Goal: Contribute content: Contribute content

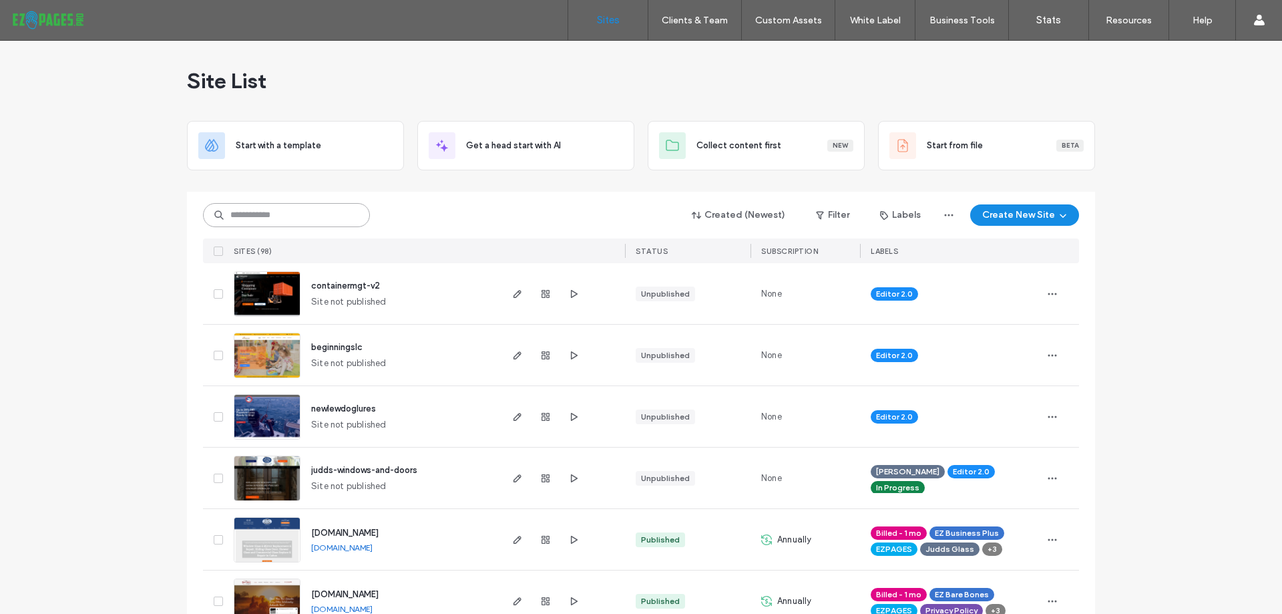
click at [299, 213] on input at bounding box center [286, 215] width 167 height 24
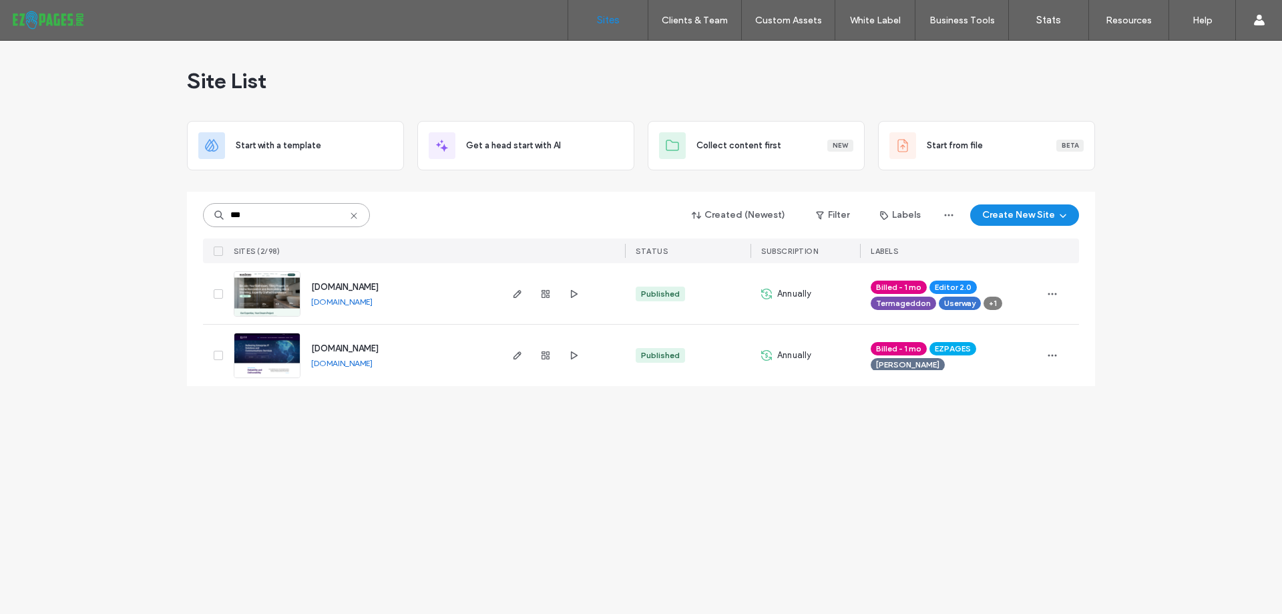
type input "***"
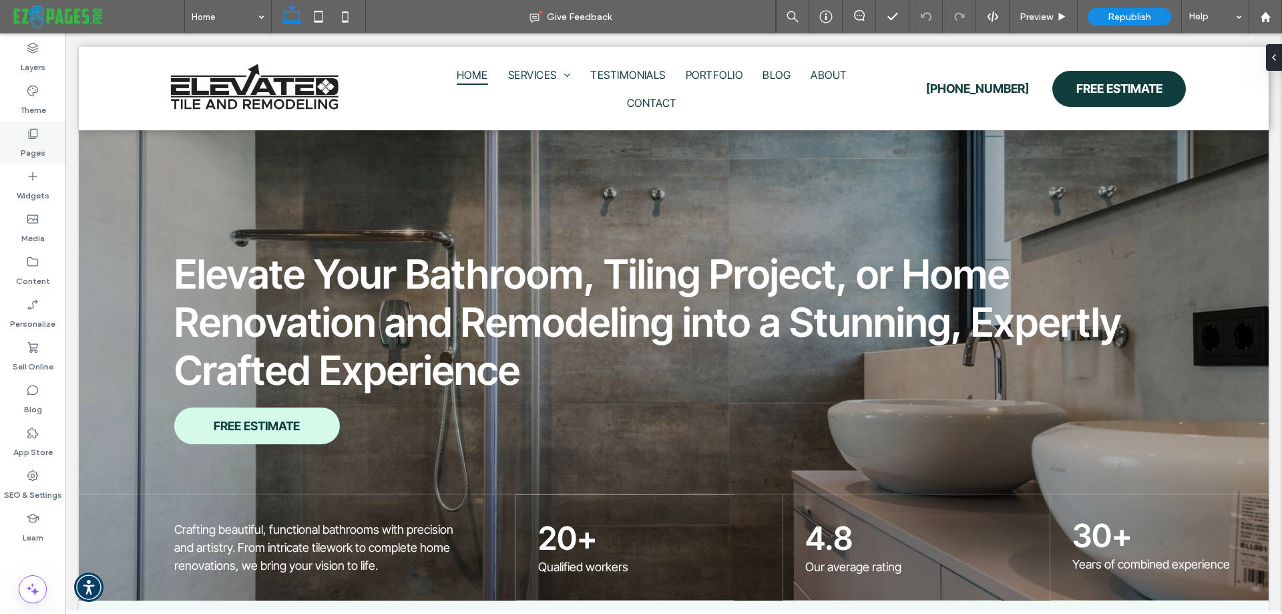
click at [35, 151] on label "Pages" at bounding box center [33, 149] width 25 height 19
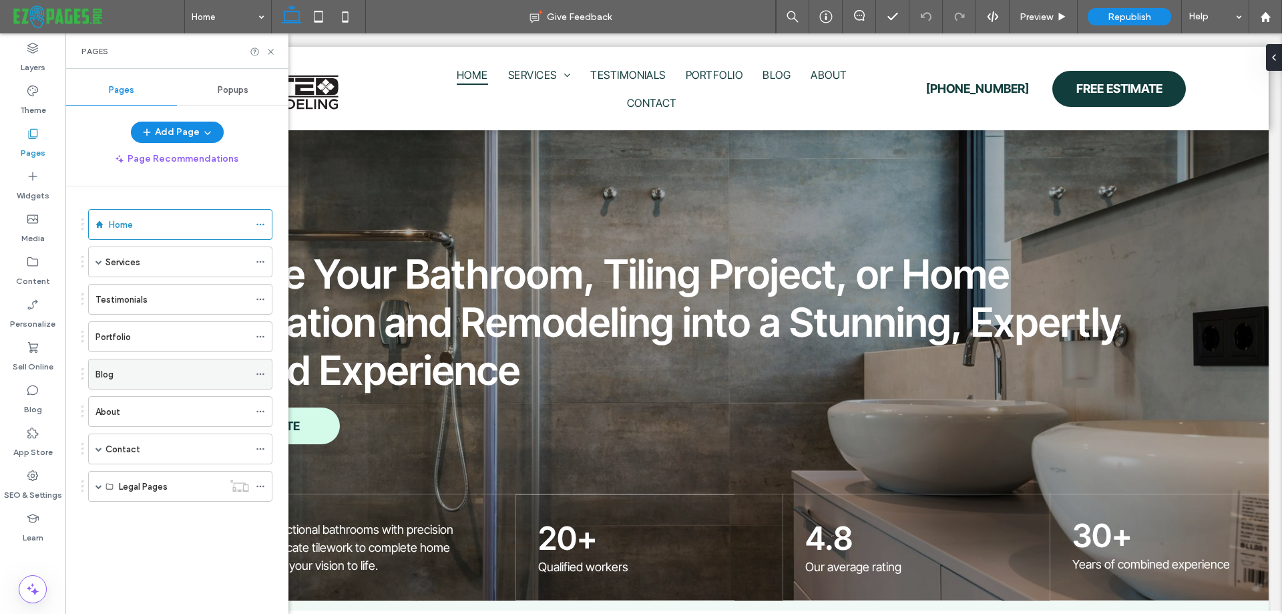
click at [127, 375] on div "Blog" at bounding box center [172, 374] width 154 height 14
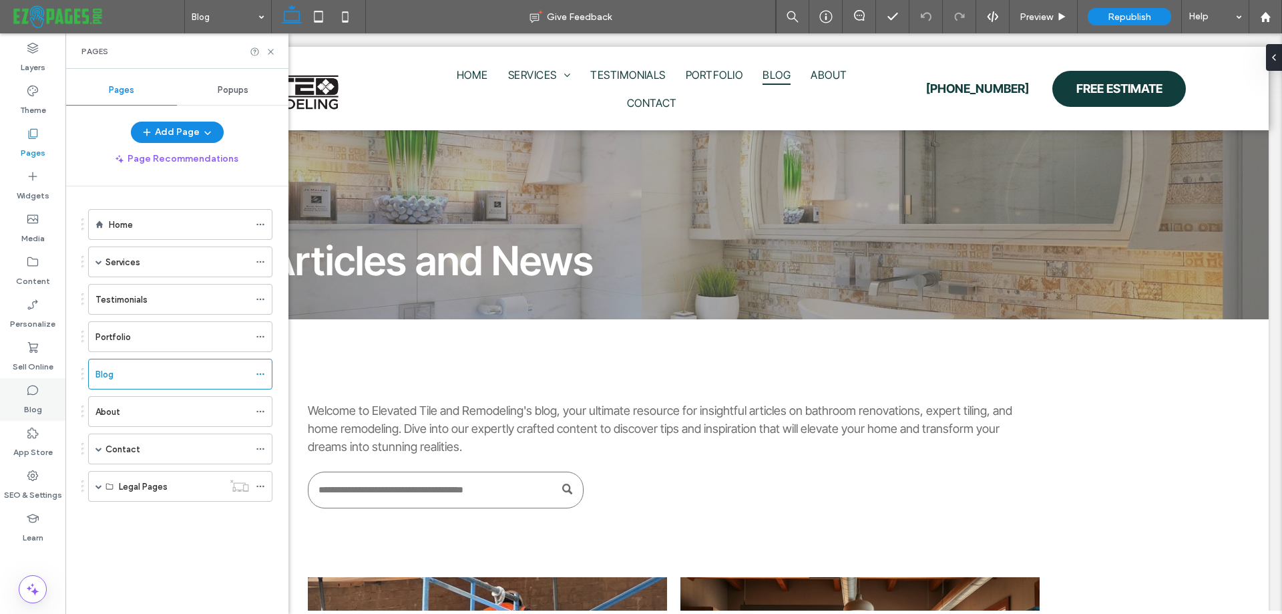
click at [36, 399] on label "Blog" at bounding box center [33, 406] width 18 height 19
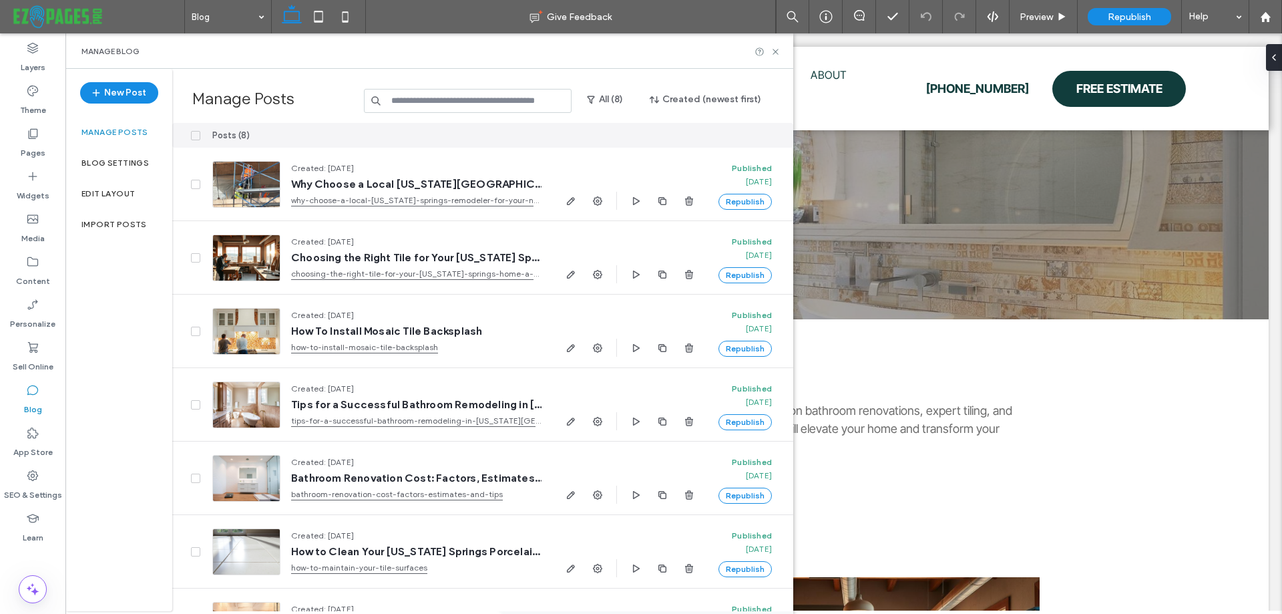
click at [473, 104] on input at bounding box center [468, 101] width 208 height 24
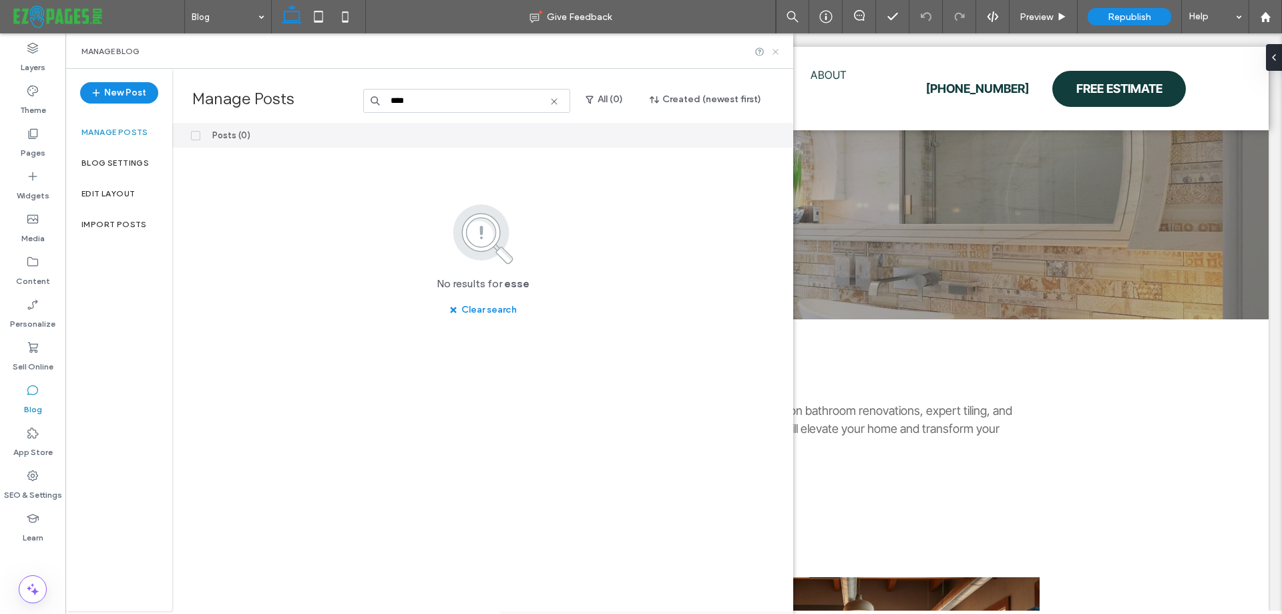
type input "****"
click at [777, 51] on icon at bounding box center [776, 52] width 10 height 10
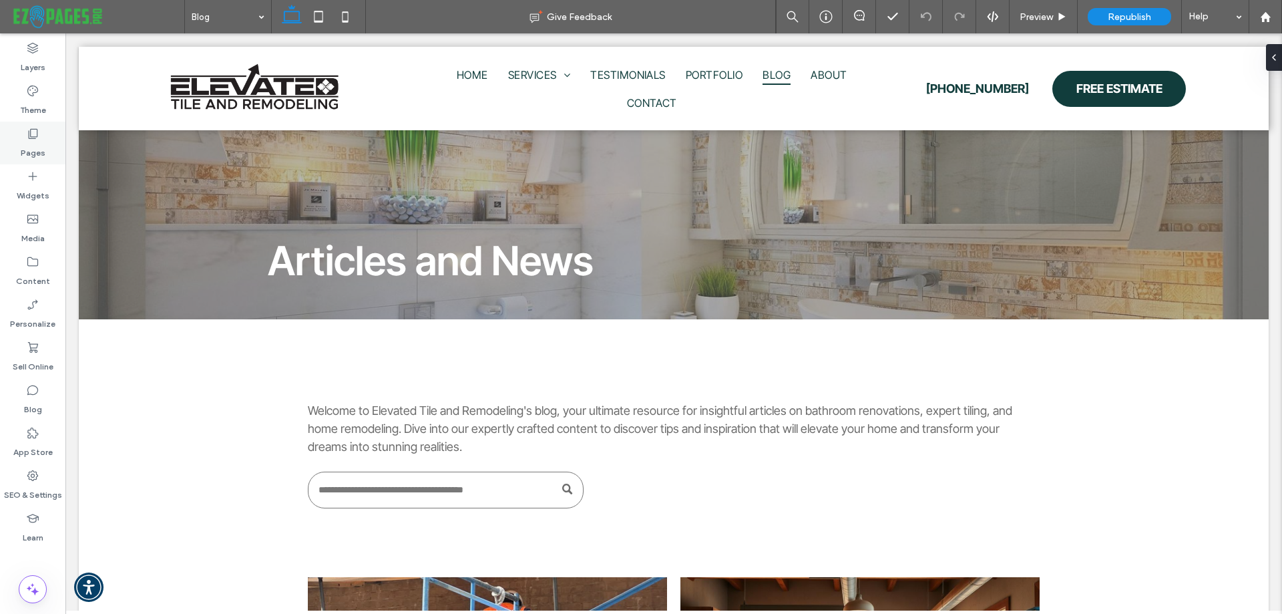
click at [36, 146] on label "Pages" at bounding box center [33, 149] width 25 height 19
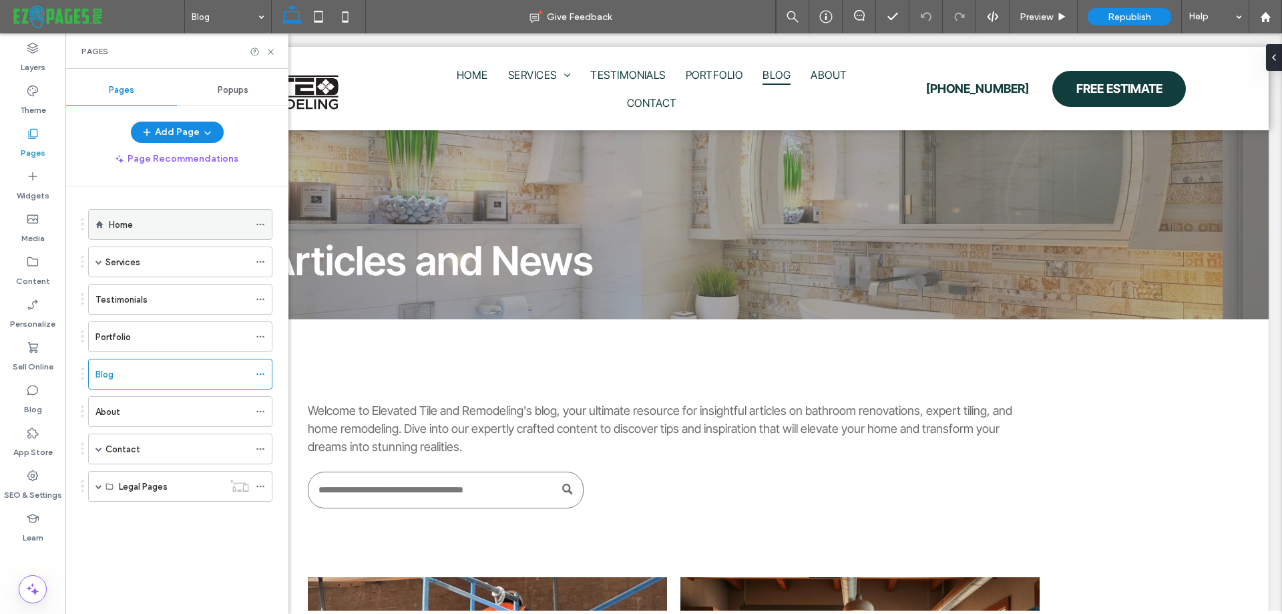
click at [158, 228] on div "Home" at bounding box center [179, 225] width 140 height 14
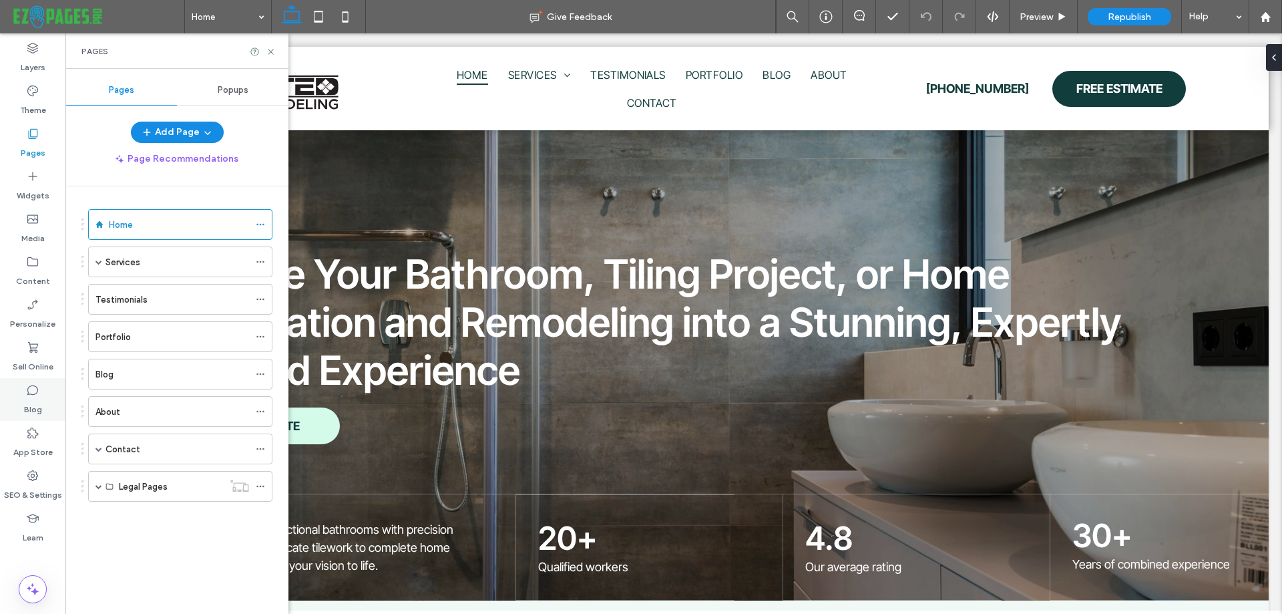
click at [13, 405] on div "Blog" at bounding box center [32, 399] width 65 height 43
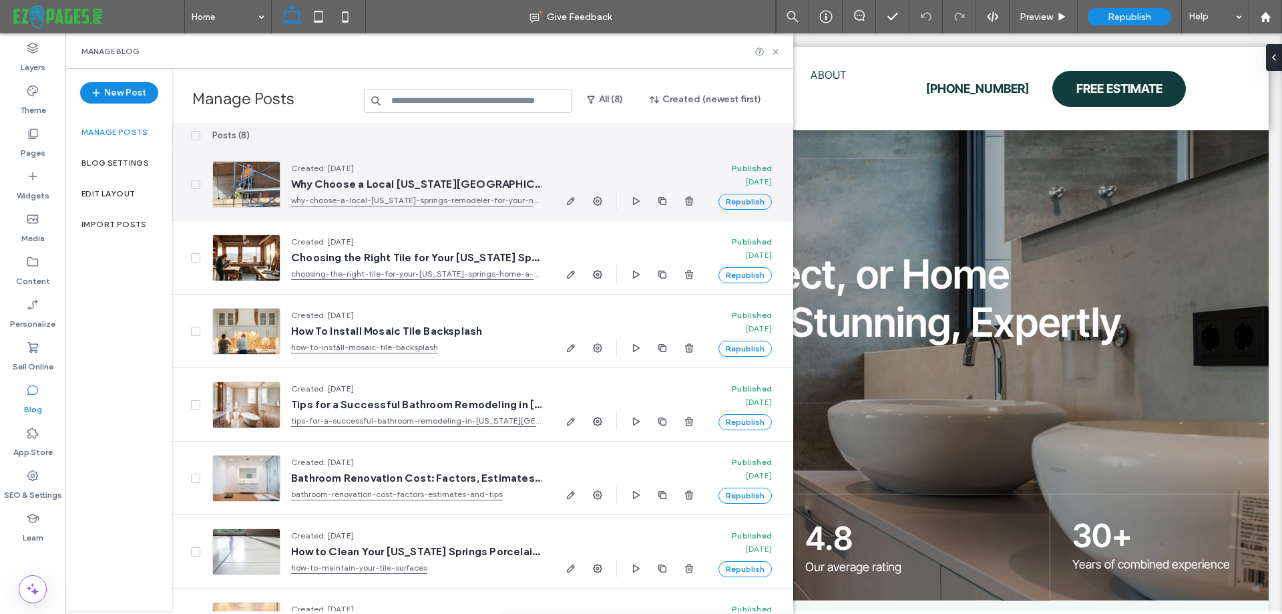
click at [380, 198] on link "why-choose-a-local-colorado-springs-remodeler-for-your-next-project" at bounding box center [416, 200] width 250 height 13
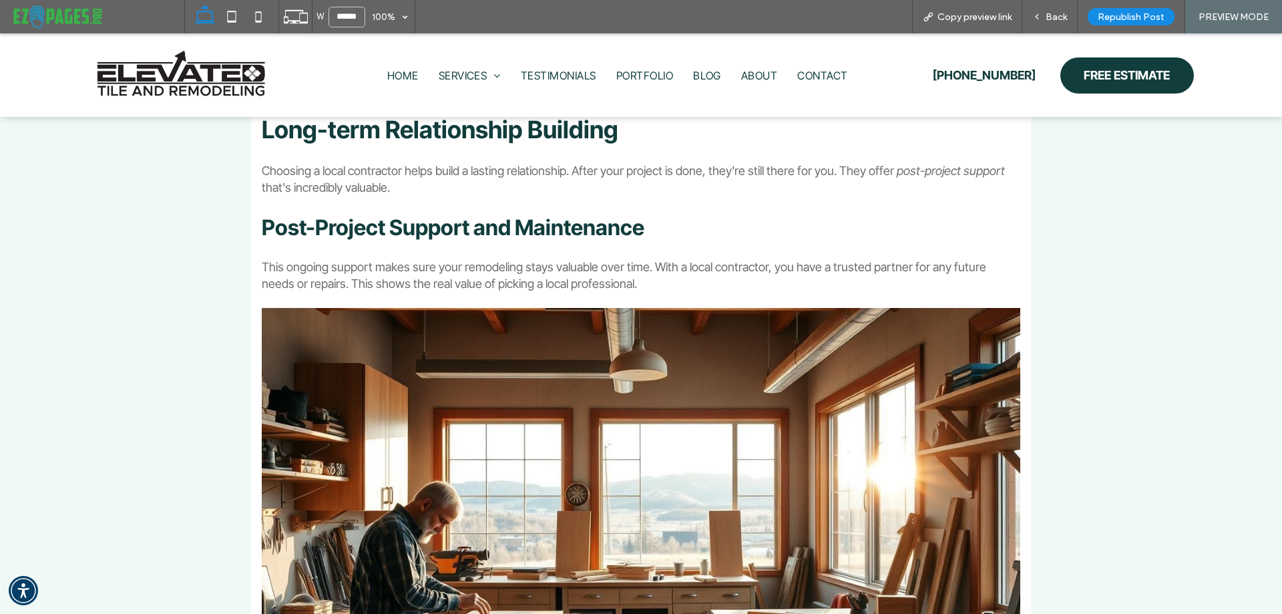
scroll to position [7099, 0]
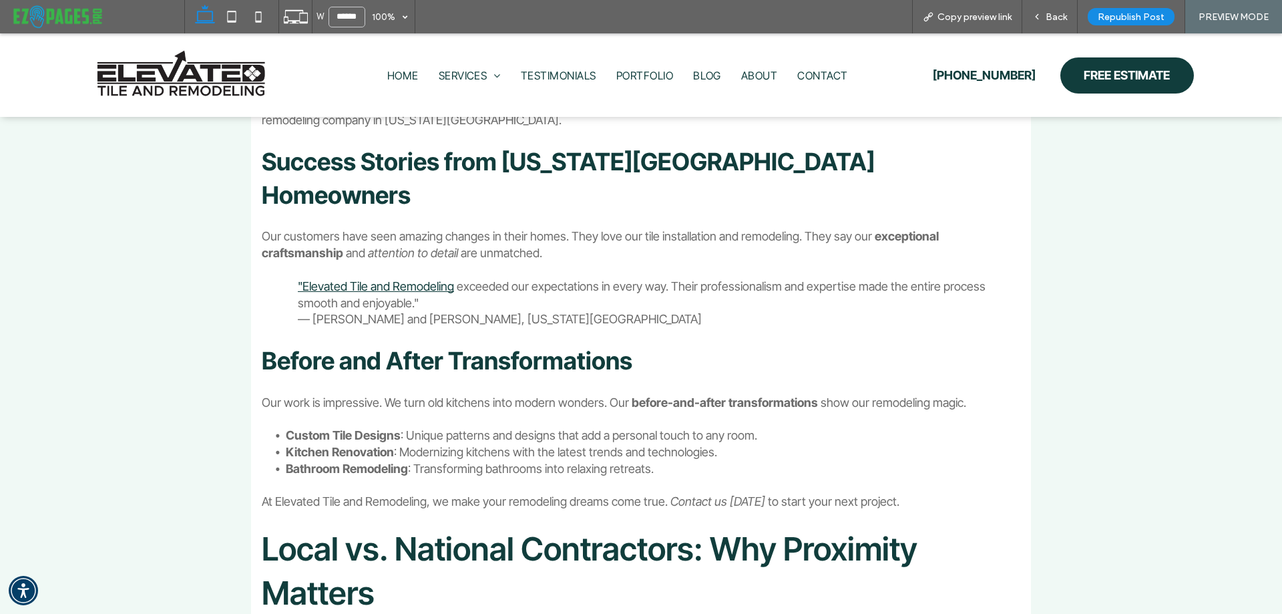
scroll to position [6365, 0]
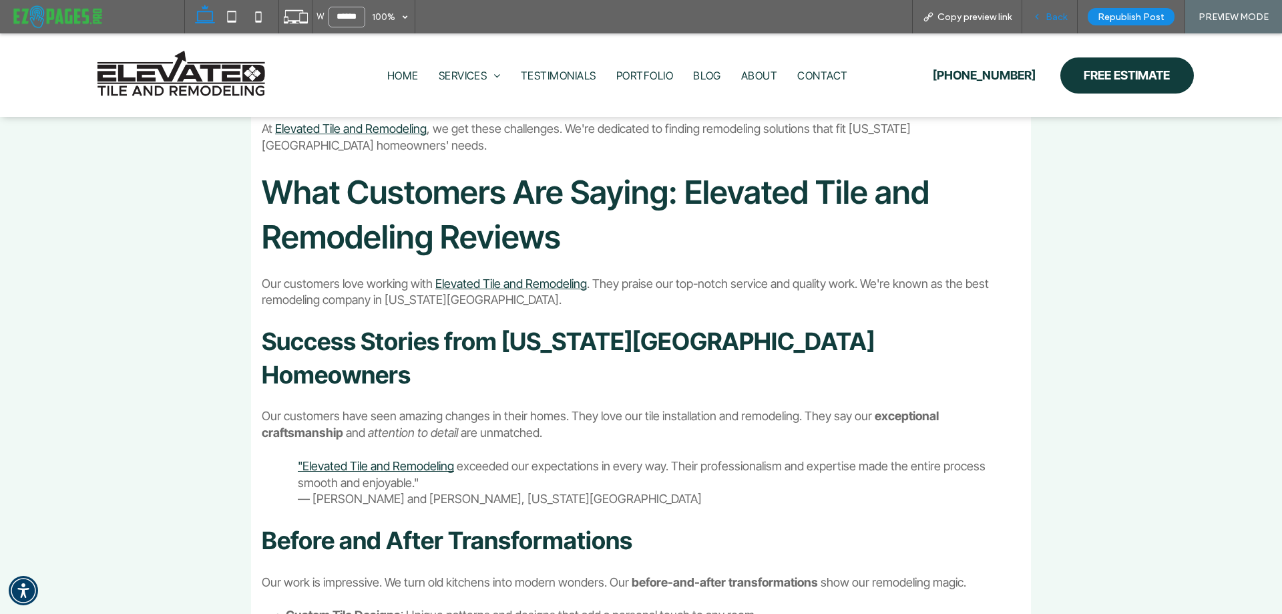
click at [1052, 18] on span "Back" at bounding box center [1056, 16] width 21 height 11
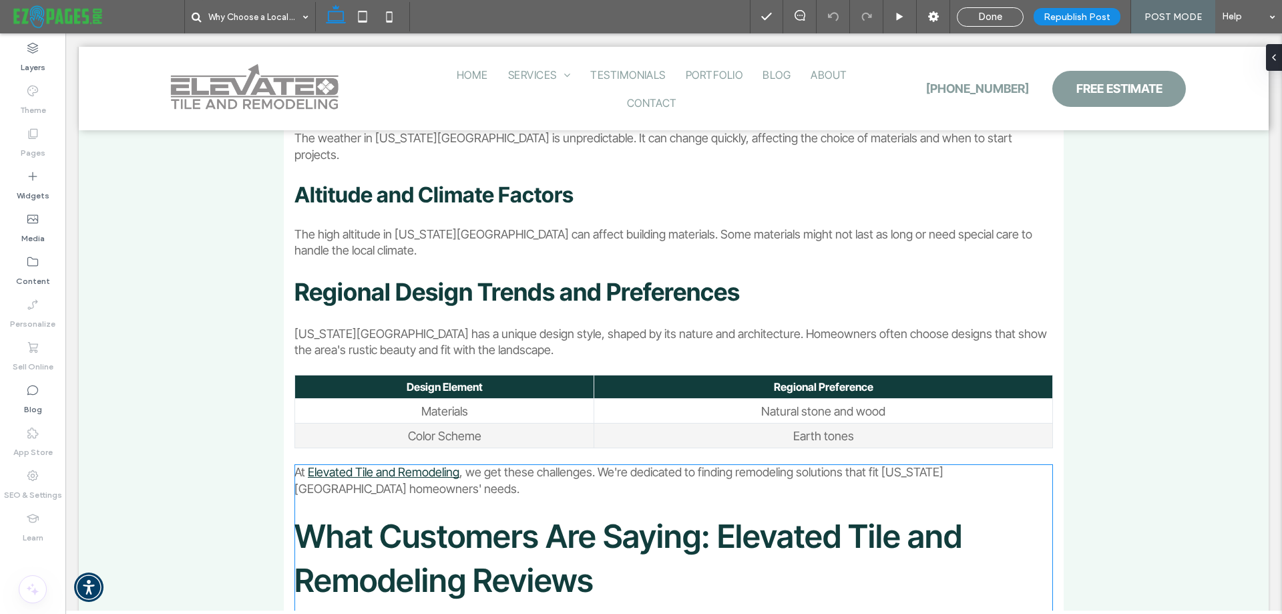
scroll to position [5951, 0]
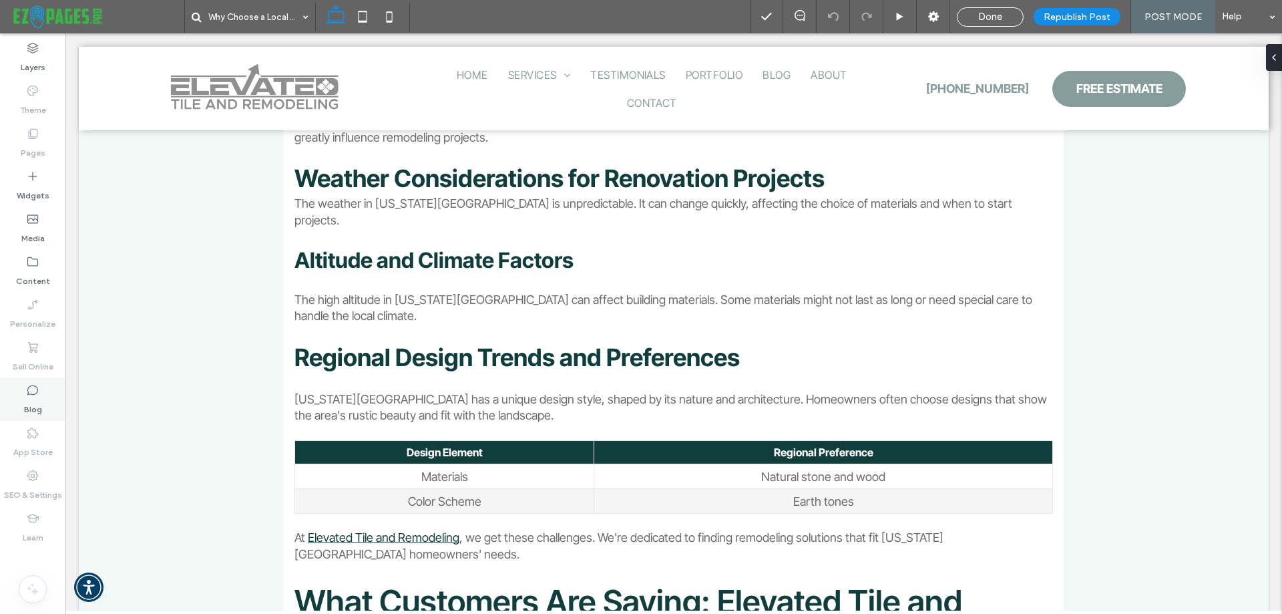
click at [31, 400] on label "Blog" at bounding box center [33, 406] width 18 height 19
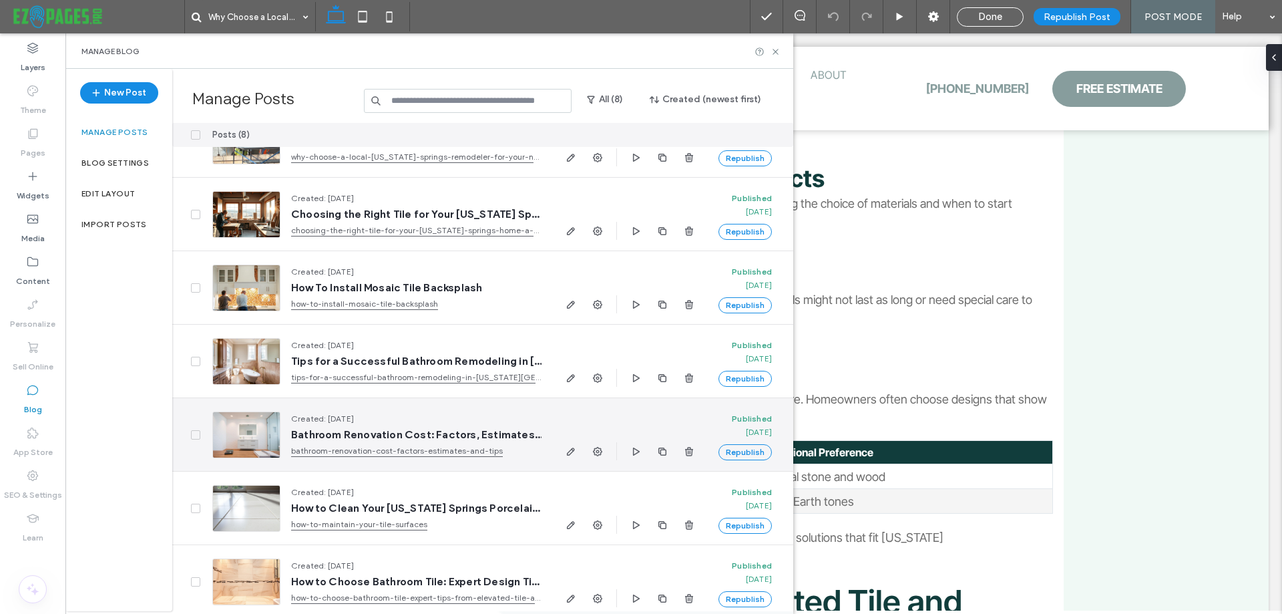
scroll to position [0, 0]
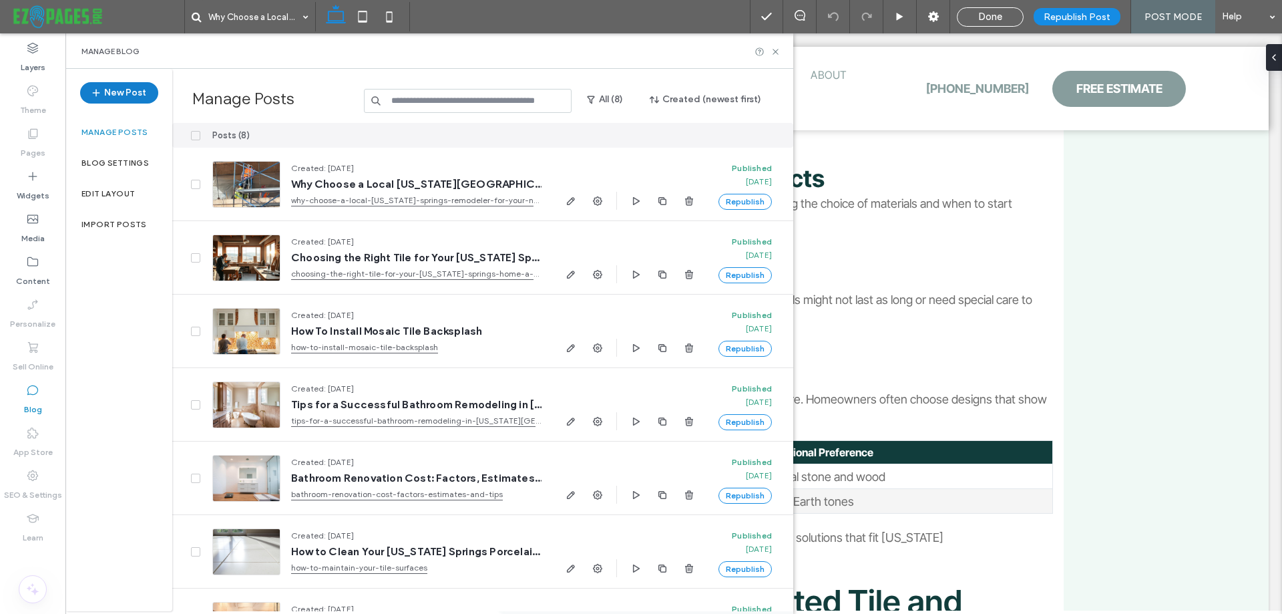
click at [102, 93] on icon "button" at bounding box center [96, 92] width 11 height 11
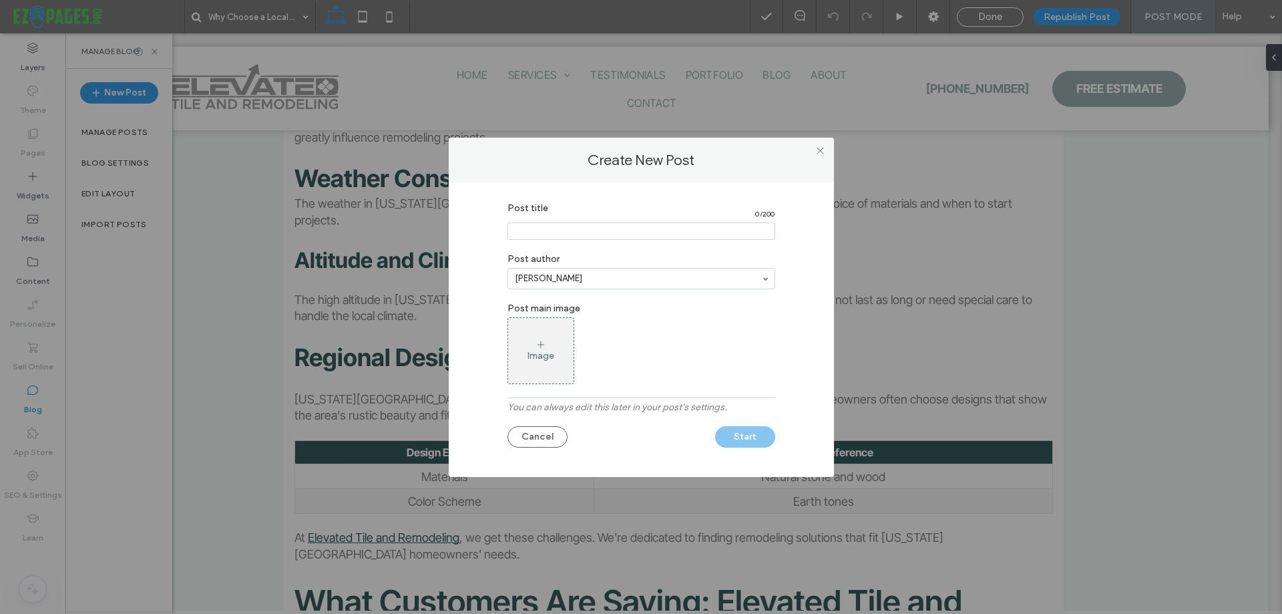
click at [672, 232] on input "Post title" at bounding box center [642, 230] width 268 height 17
paste input "**********"
type input "**********"
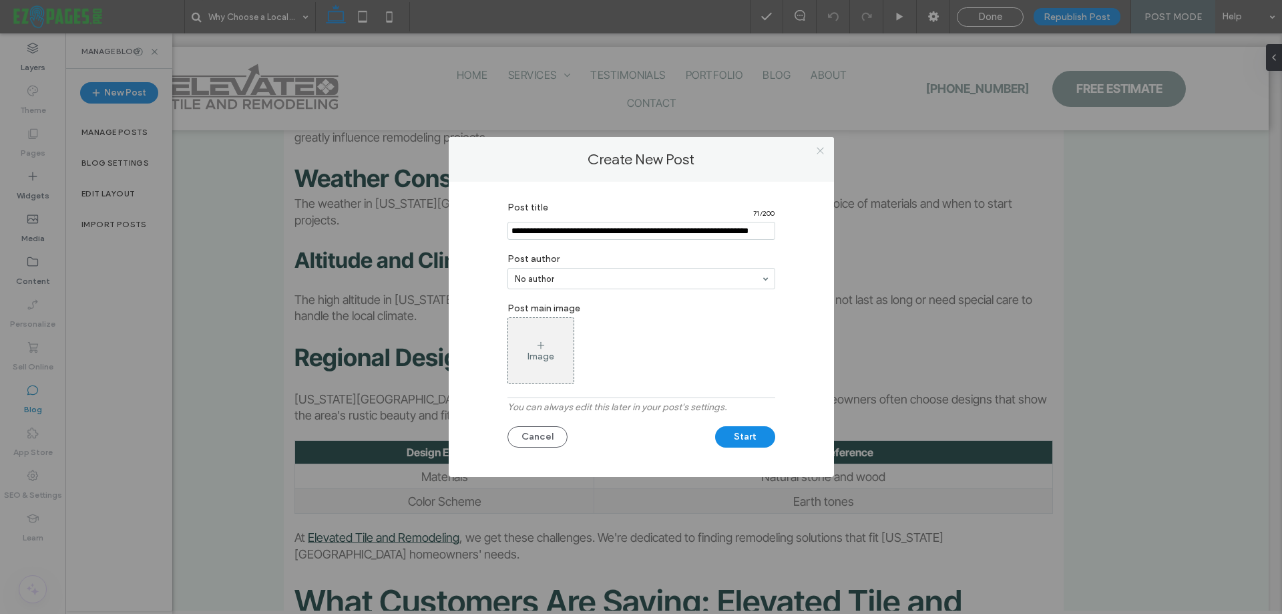
click at [818, 151] on icon at bounding box center [820, 151] width 10 height 10
